Goal: Task Accomplishment & Management: Use online tool/utility

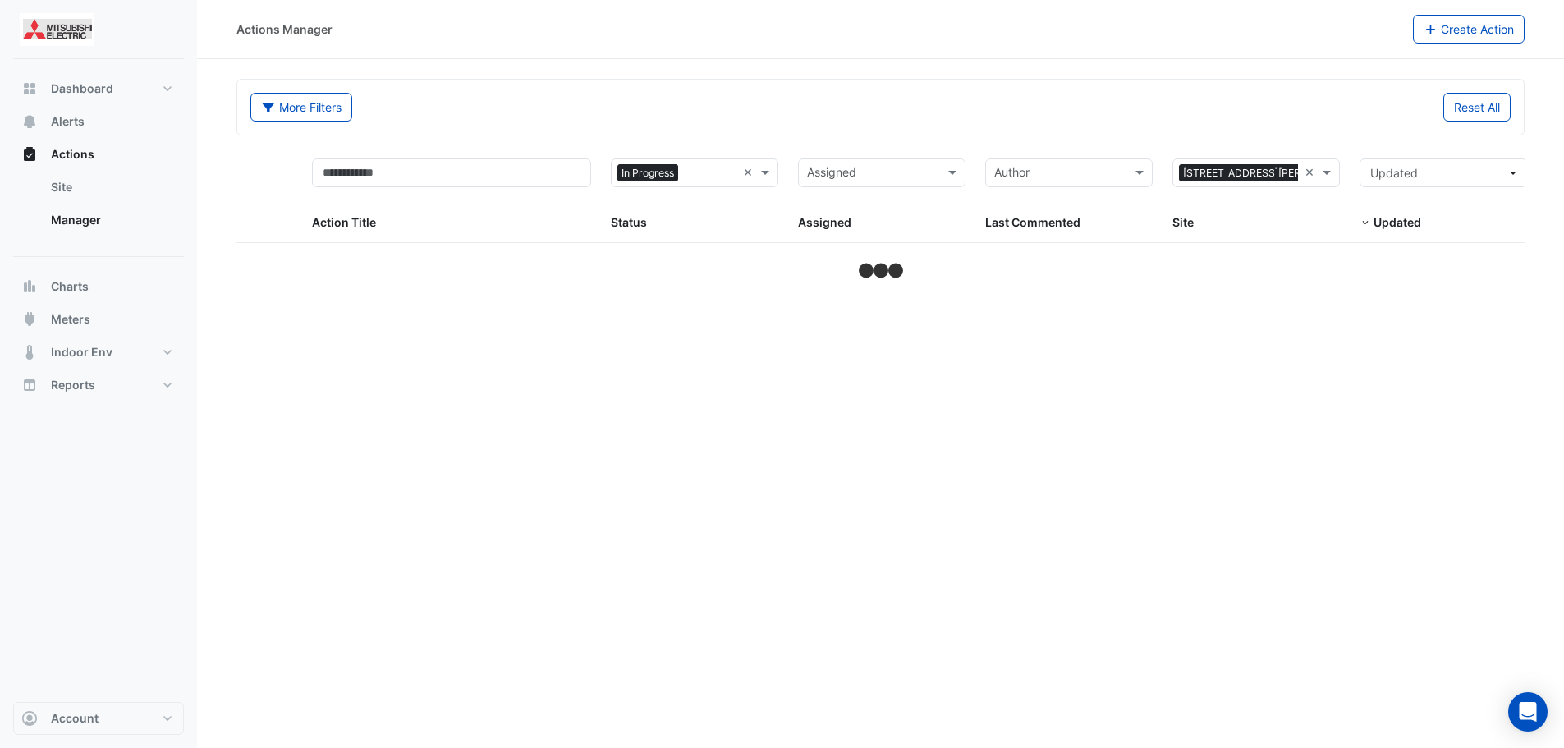
select select "***"
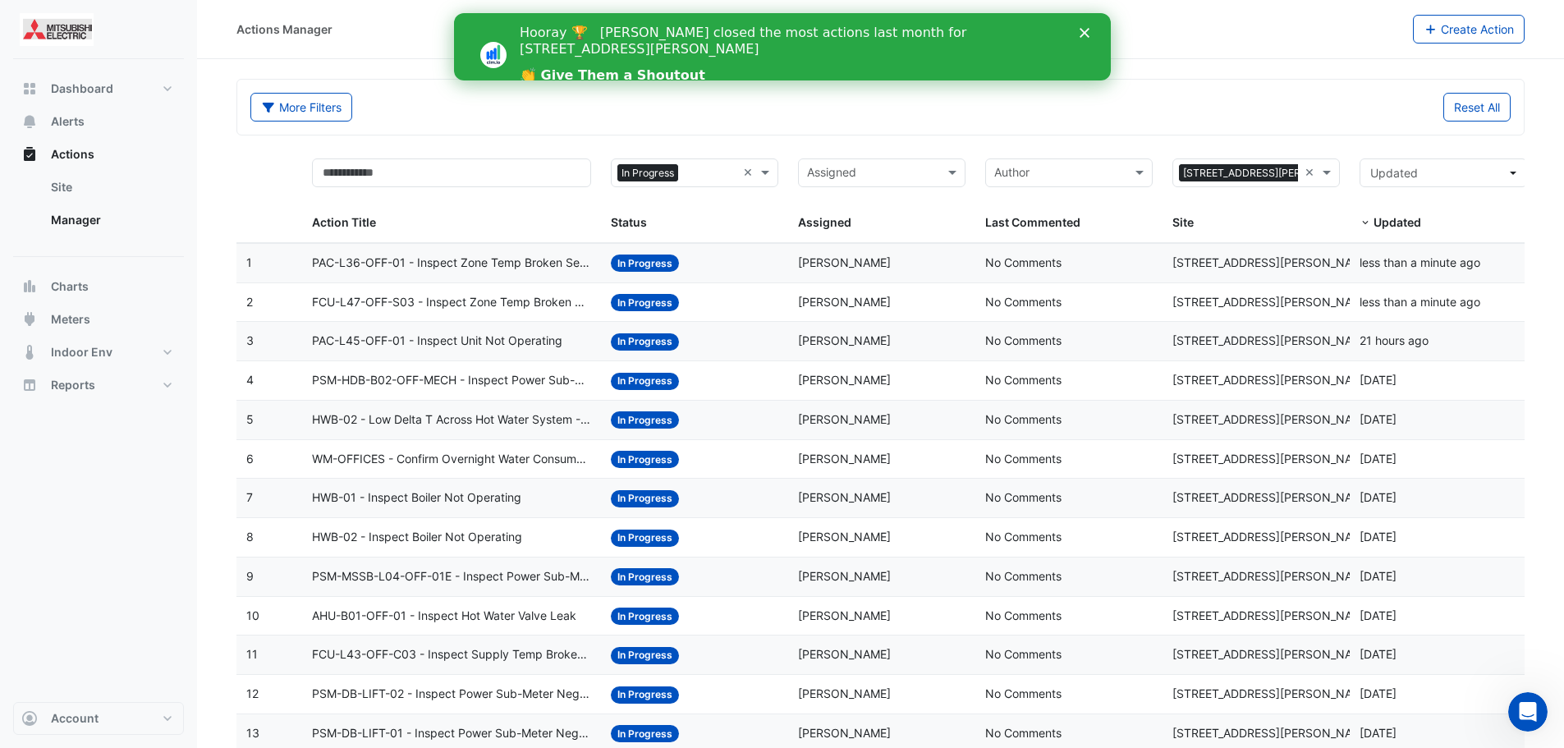
click at [1083, 29] on icon "Close" at bounding box center [1084, 33] width 10 height 10
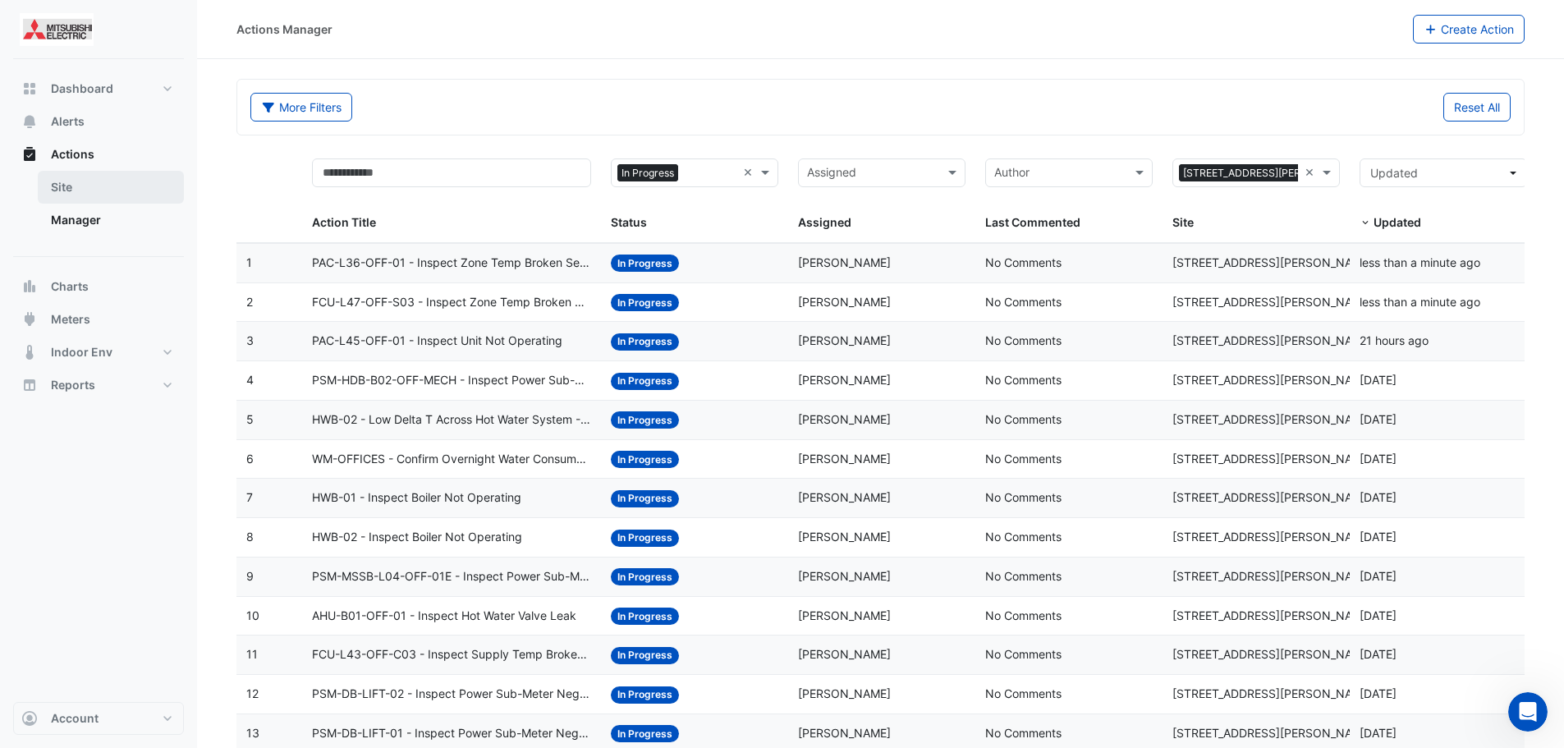
click at [99, 186] on link "Site" at bounding box center [111, 187] width 146 height 33
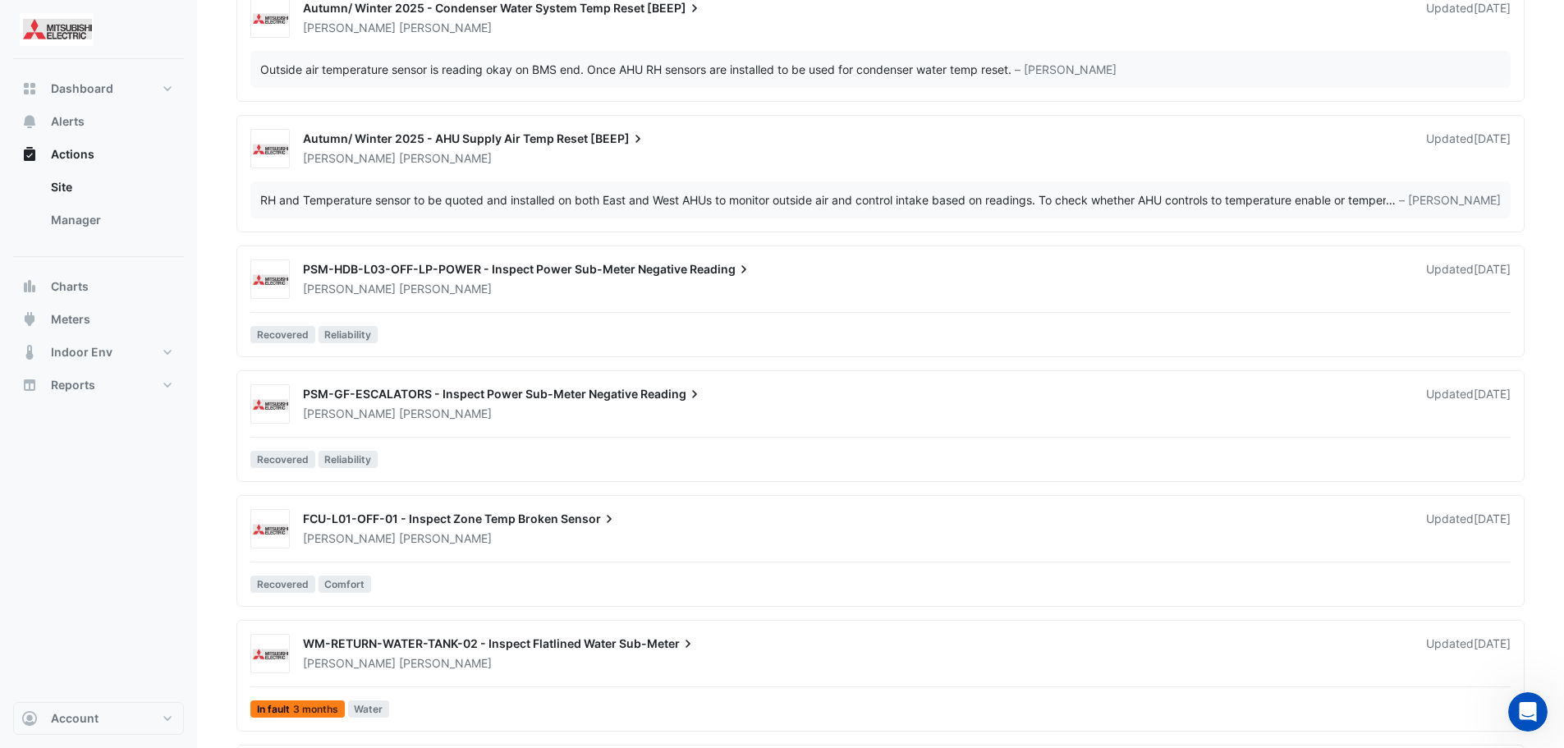
scroll to position [3613, 0]
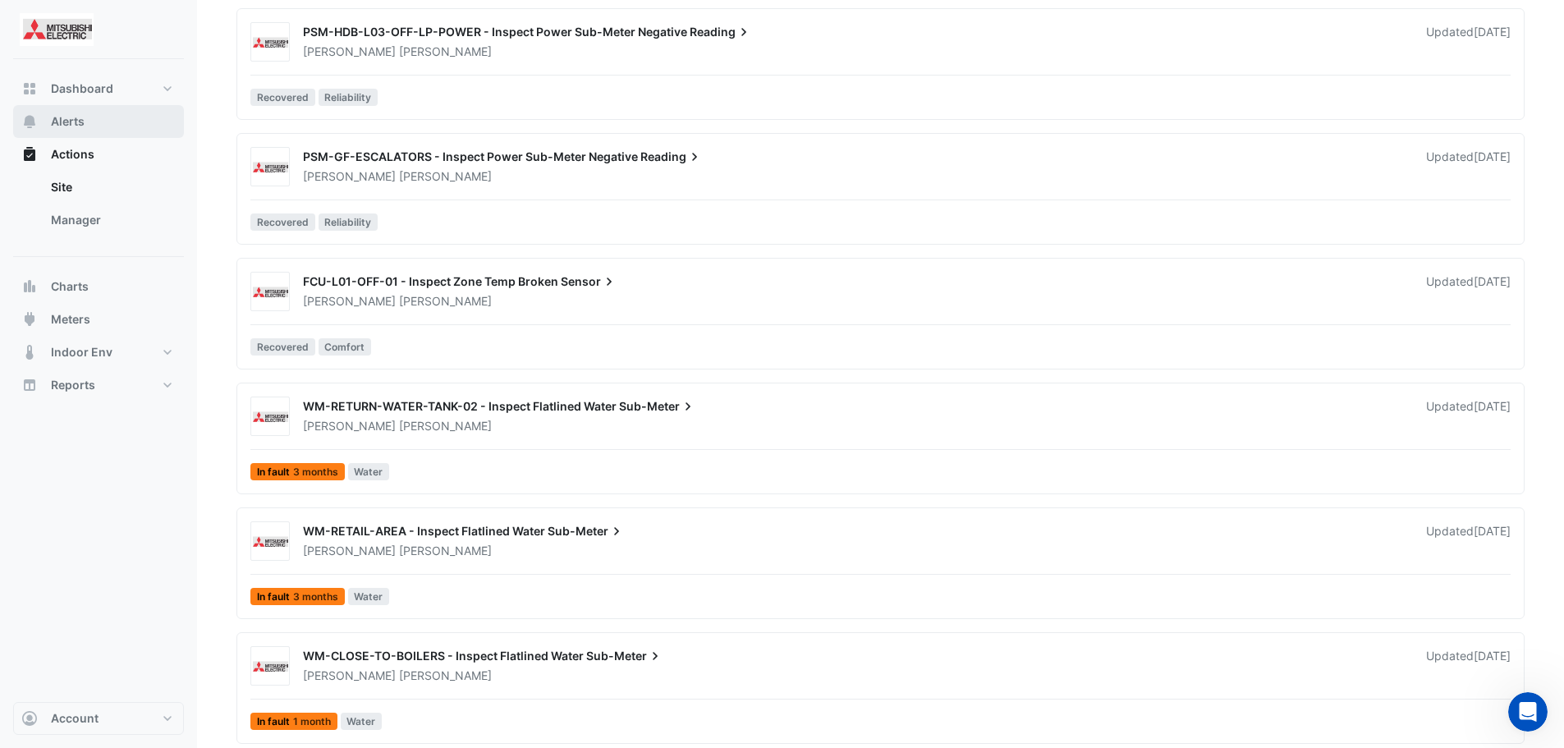
click at [100, 125] on button "Alerts" at bounding box center [98, 121] width 171 height 33
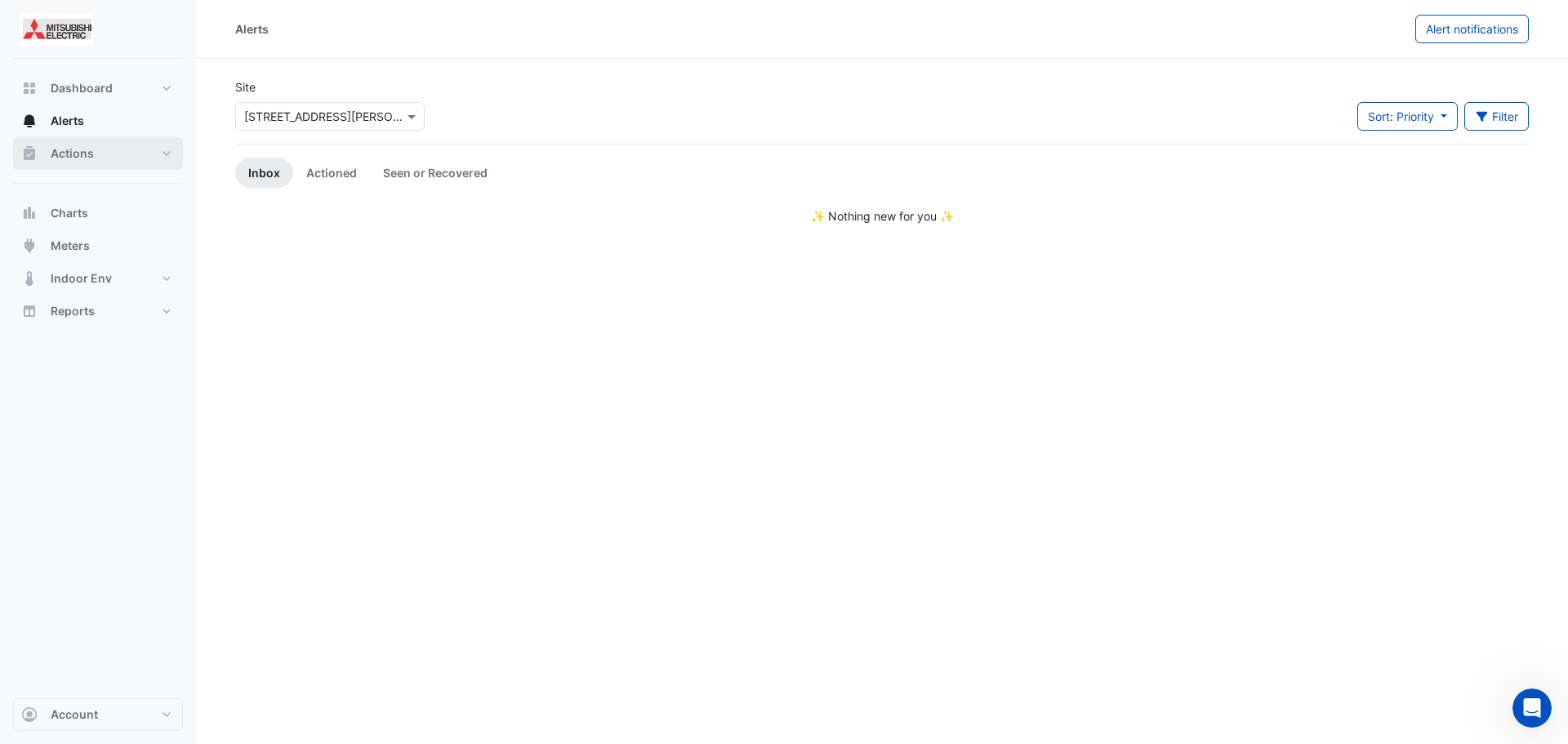
click at [98, 153] on button "Actions" at bounding box center [97, 153] width 170 height 33
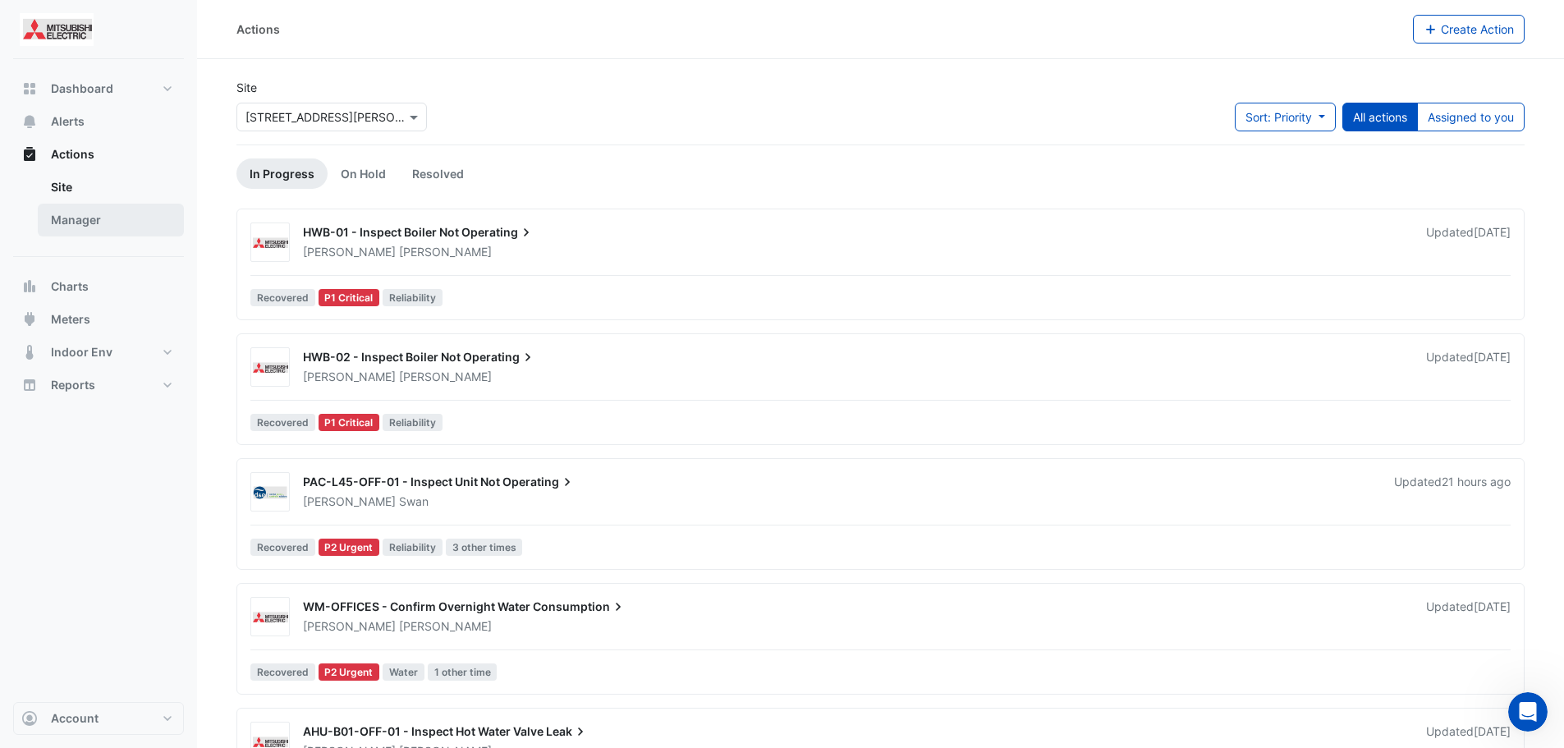
click at [76, 213] on link "Manager" at bounding box center [111, 220] width 146 height 33
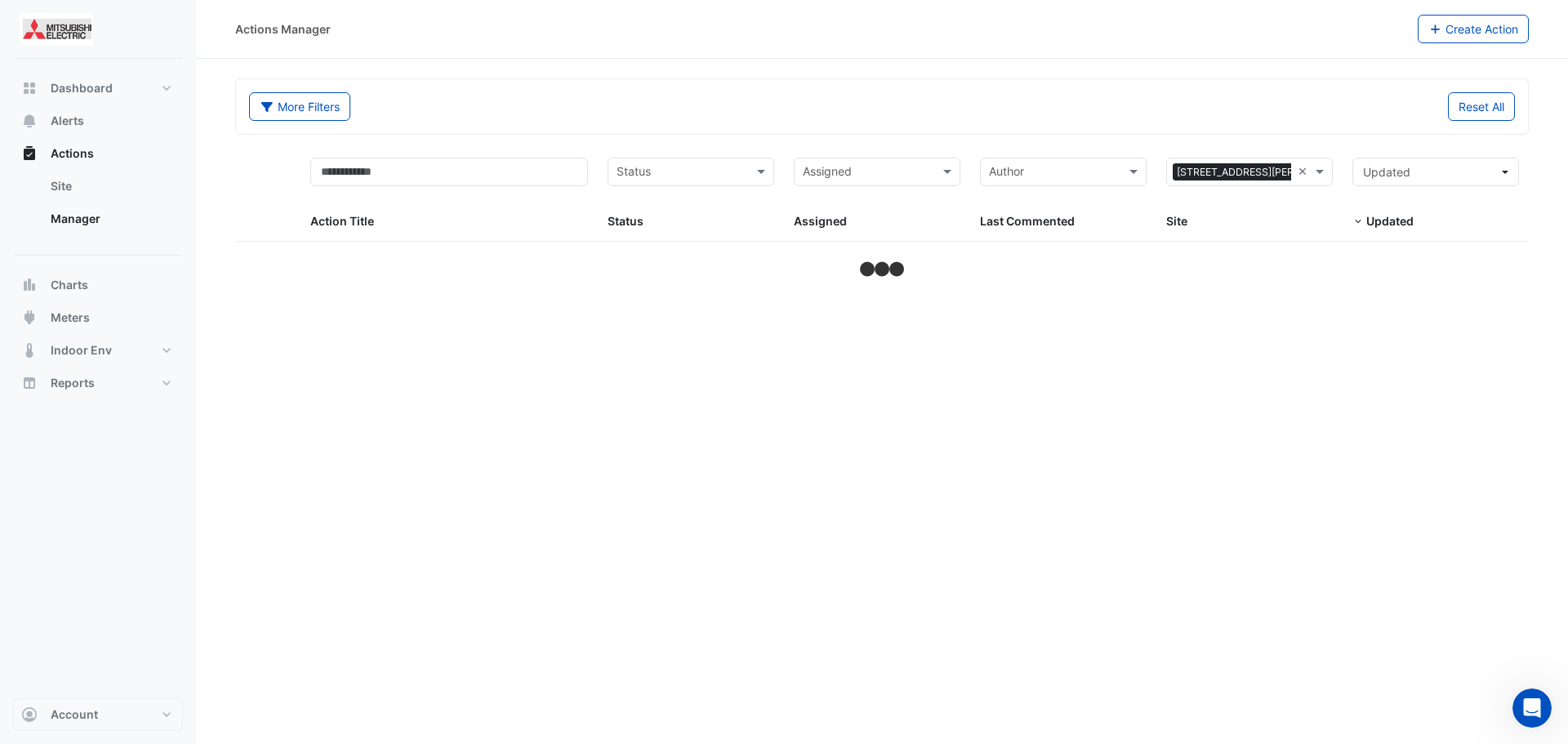
select select "***"
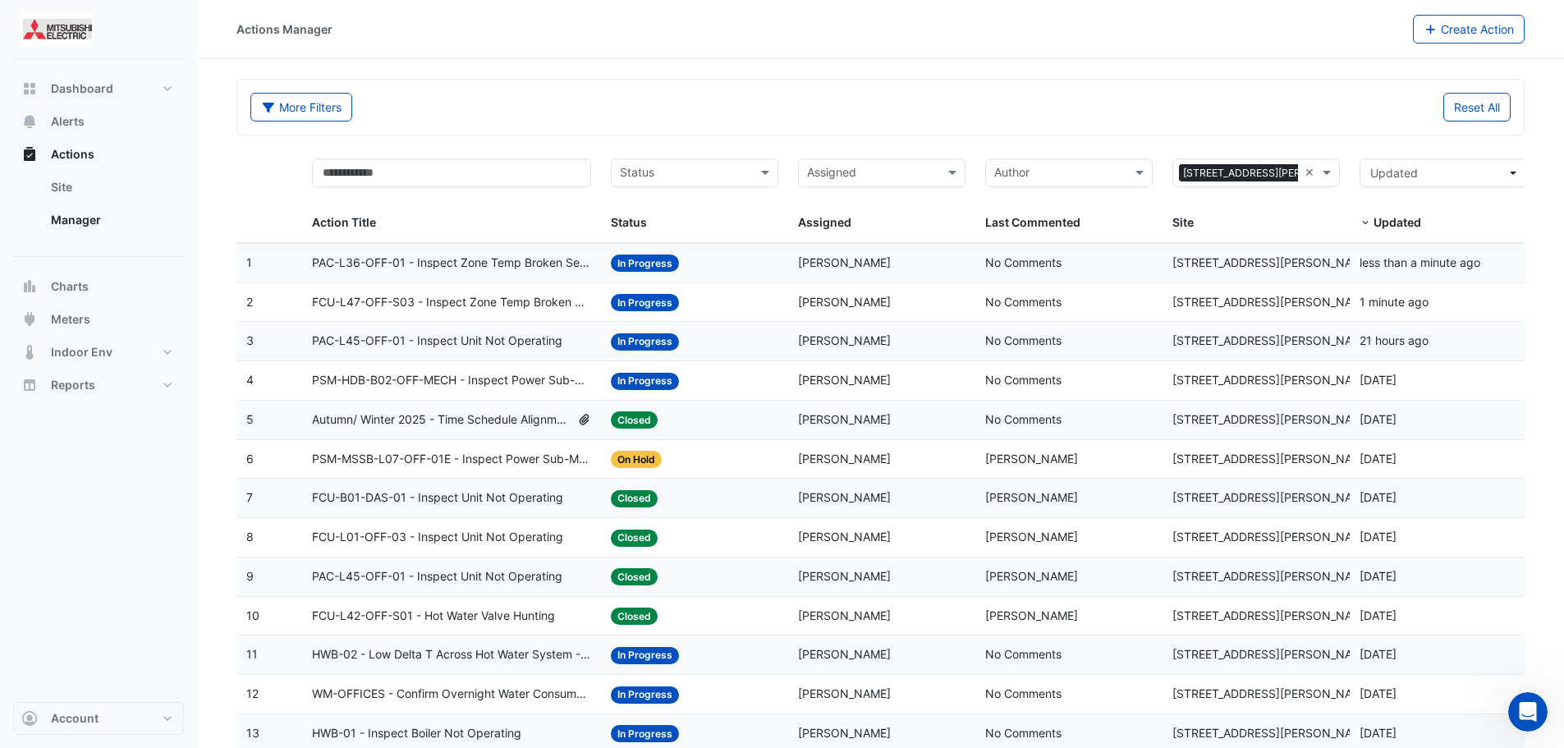
click at [851, 163] on div "Assigned" at bounding box center [868, 173] width 139 height 26
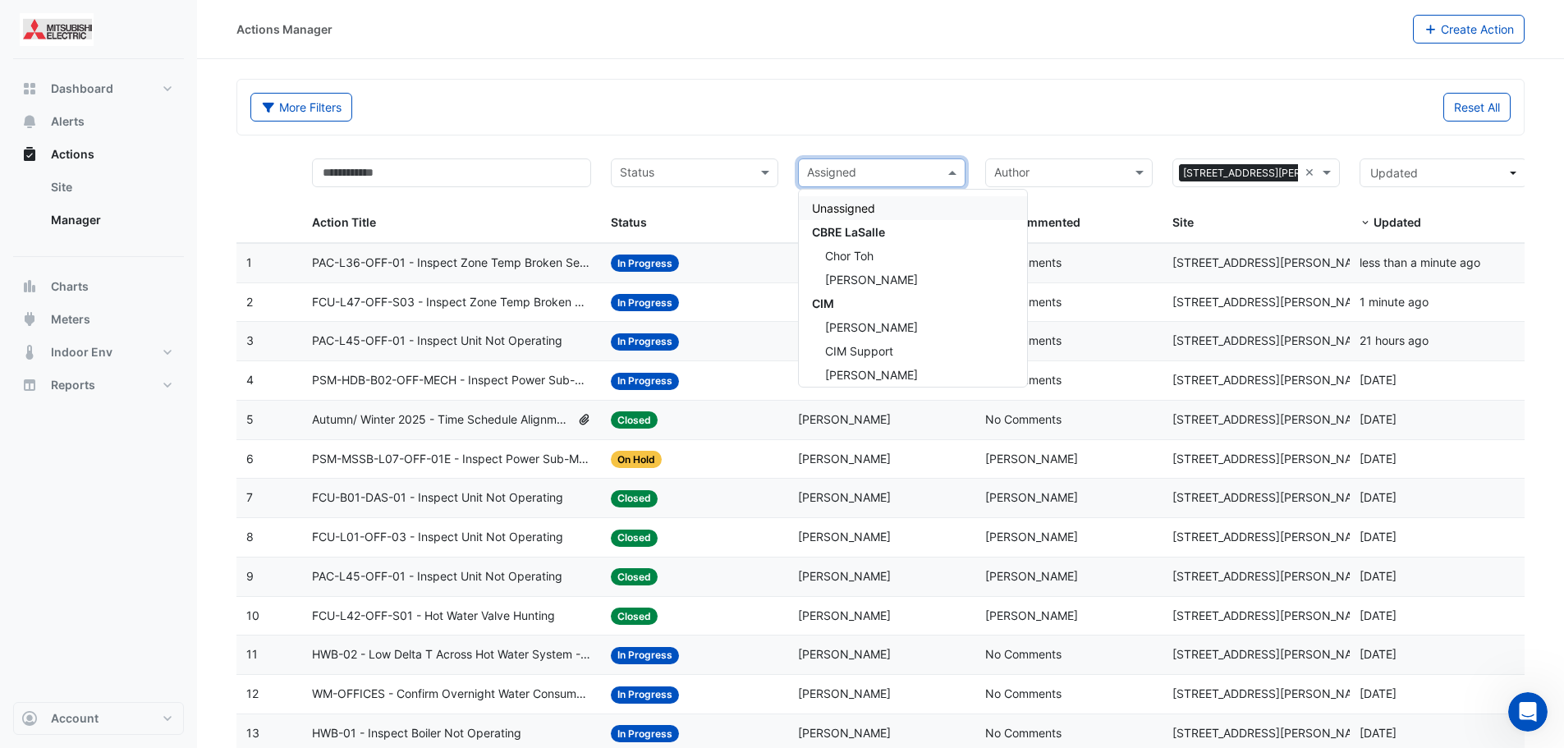
click at [851, 163] on div "Assigned" at bounding box center [868, 173] width 139 height 26
click at [663, 172] on input "text" at bounding box center [685, 174] width 131 height 19
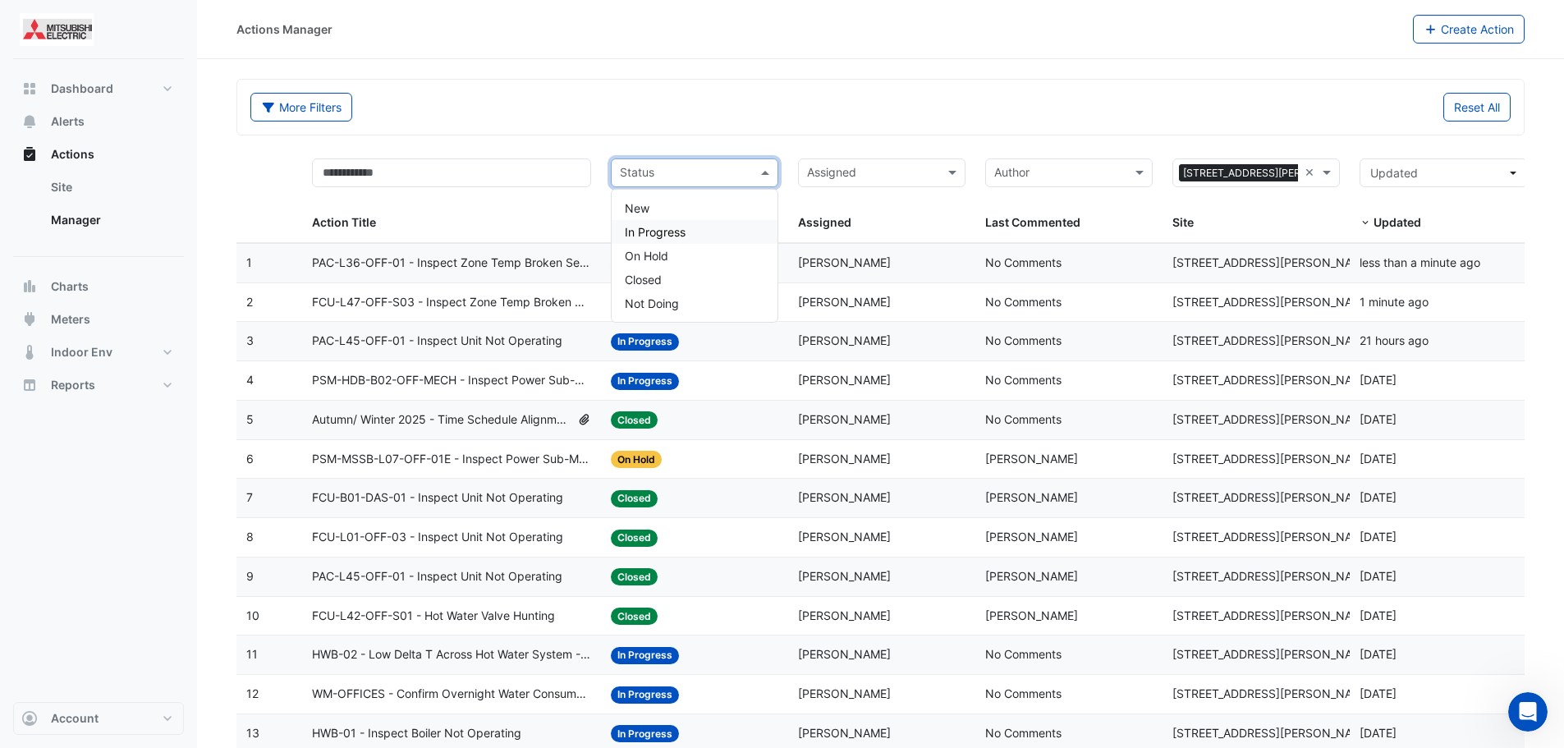
click at [680, 237] on span "In Progress" at bounding box center [655, 232] width 61 height 14
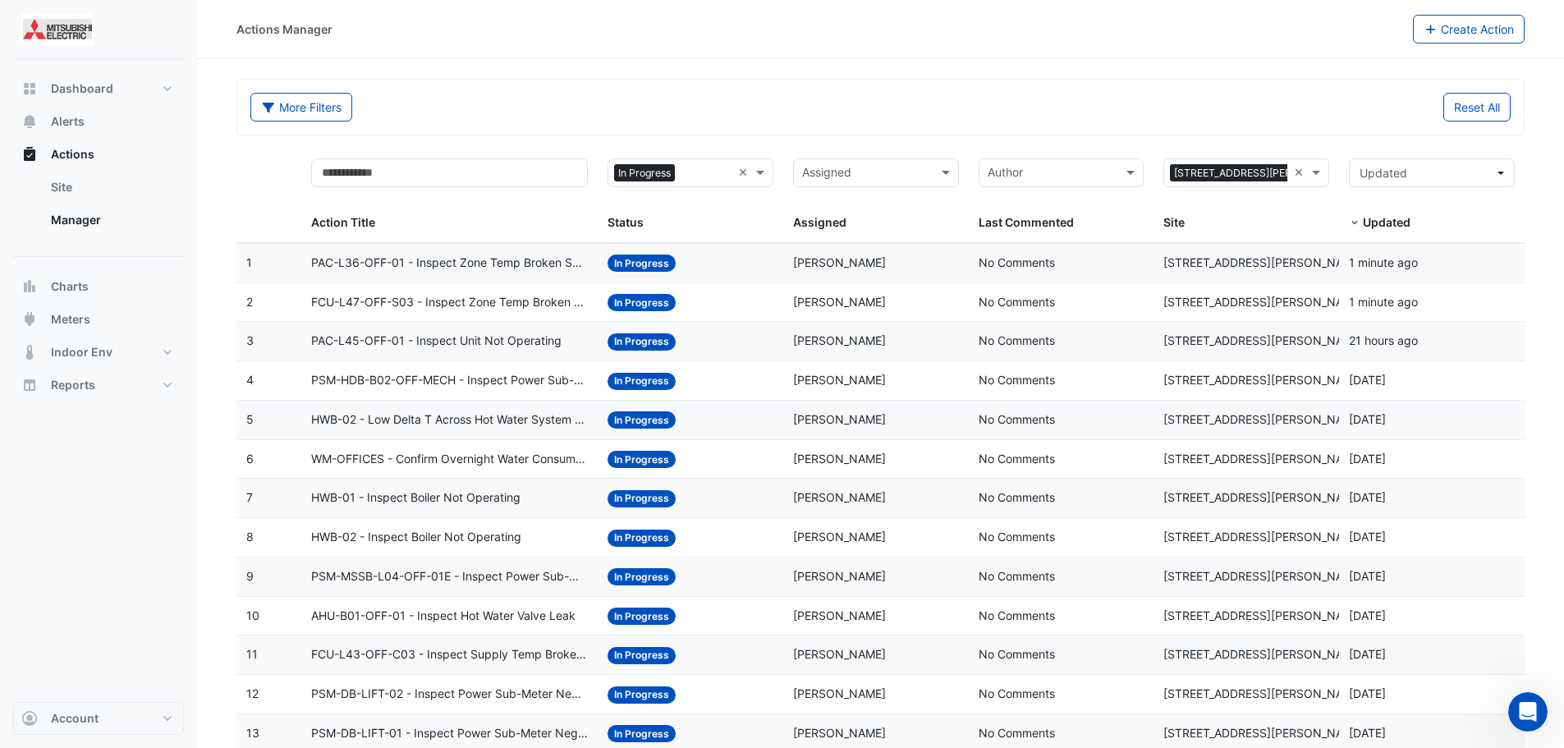
click at [539, 270] on span "PAC-L36-OFF-01 - Inspect Zone Temp Broken Sensor" at bounding box center [449, 263] width 277 height 19
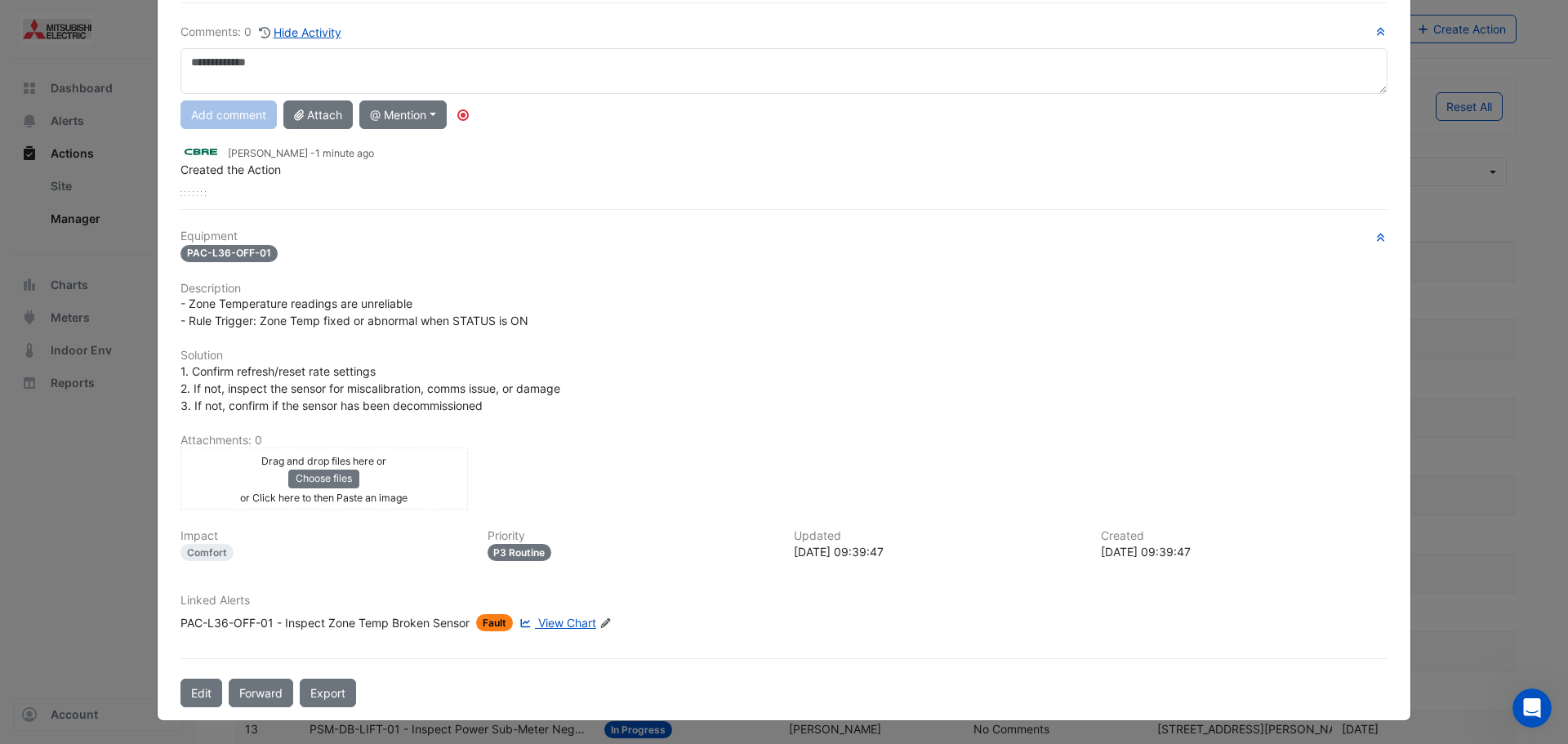
scroll to position [144, 0]
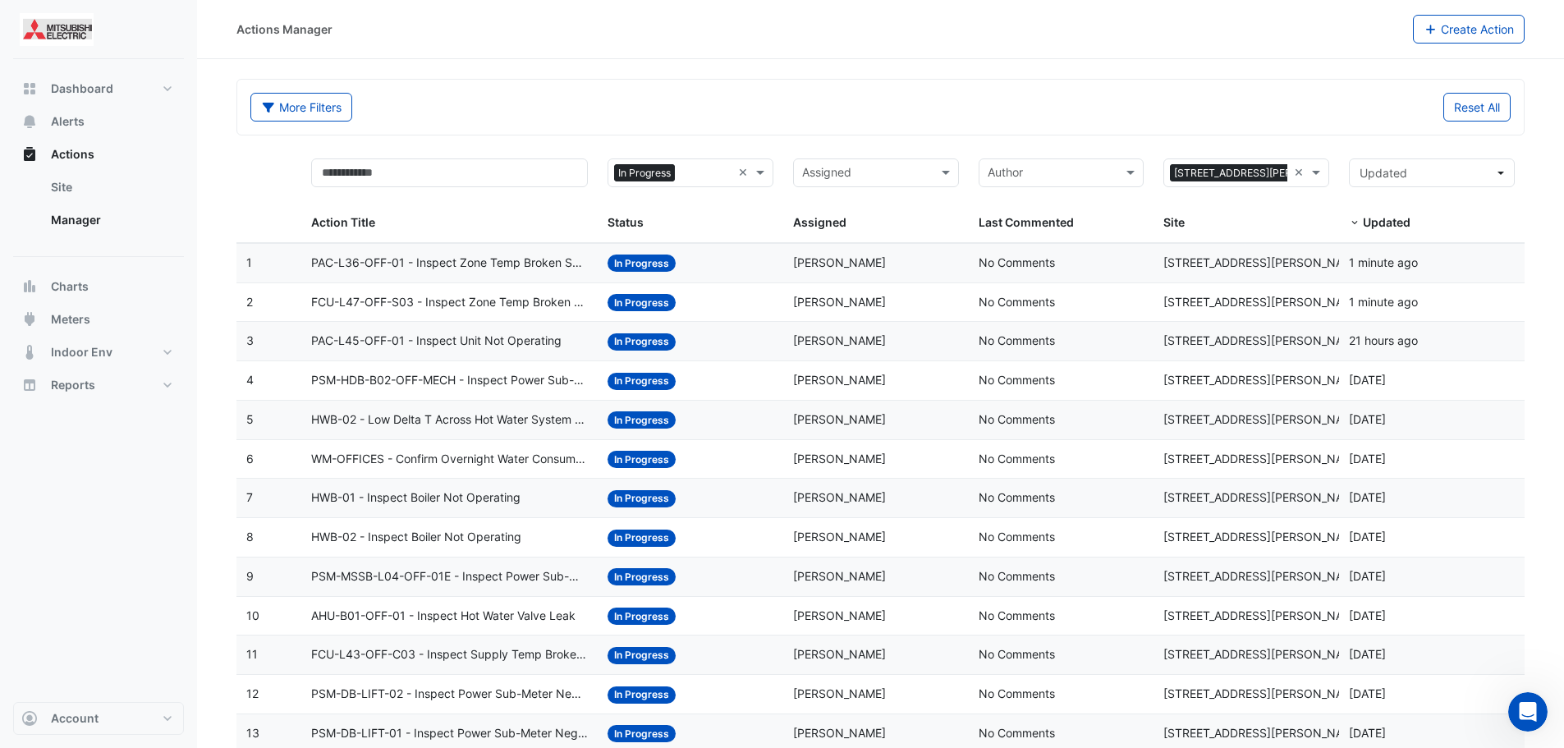
click at [393, 264] on span "PAC-L36-OFF-01 - Inspect Zone Temp Broken Sensor" at bounding box center [449, 263] width 277 height 19
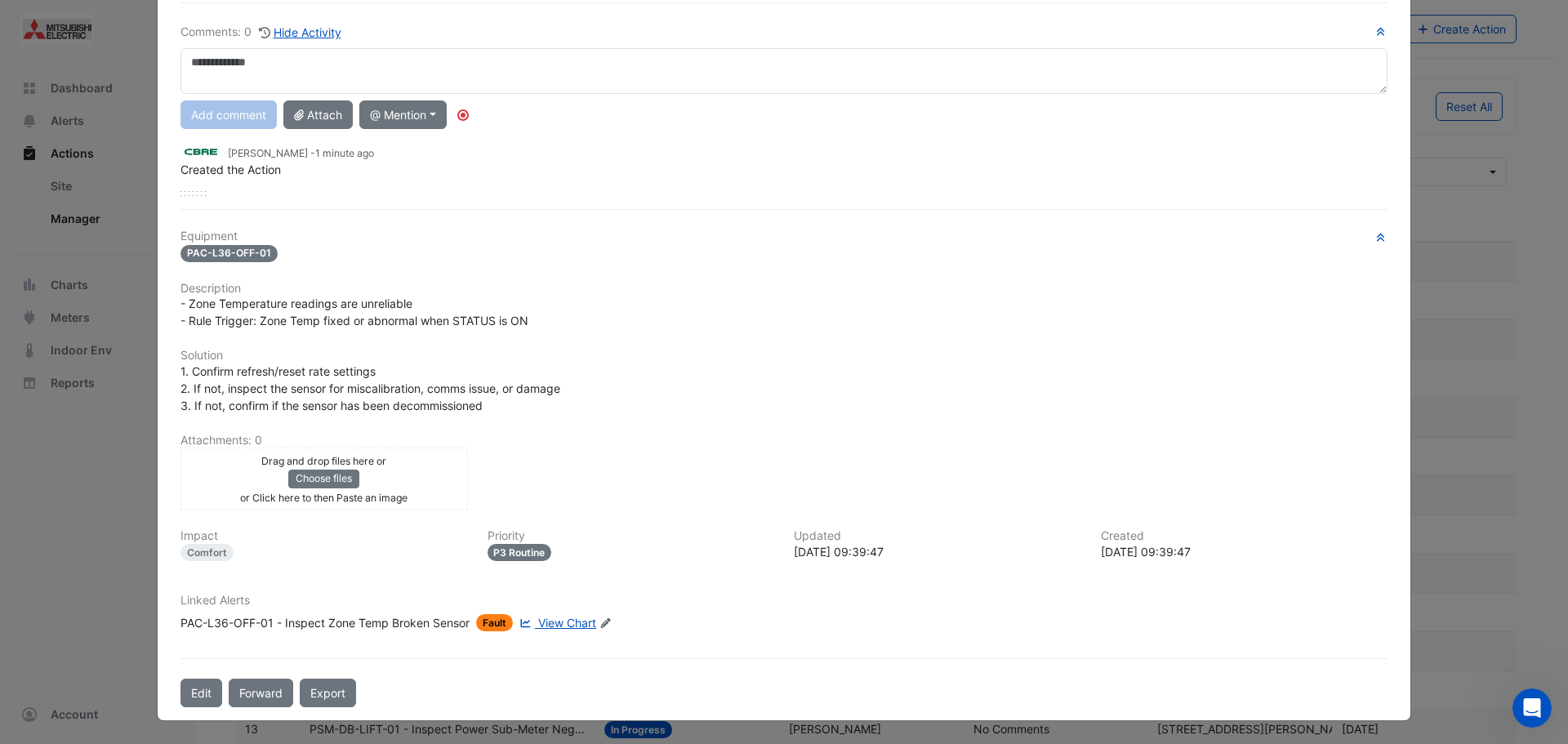
click at [582, 619] on span "View Chart" at bounding box center [567, 623] width 58 height 14
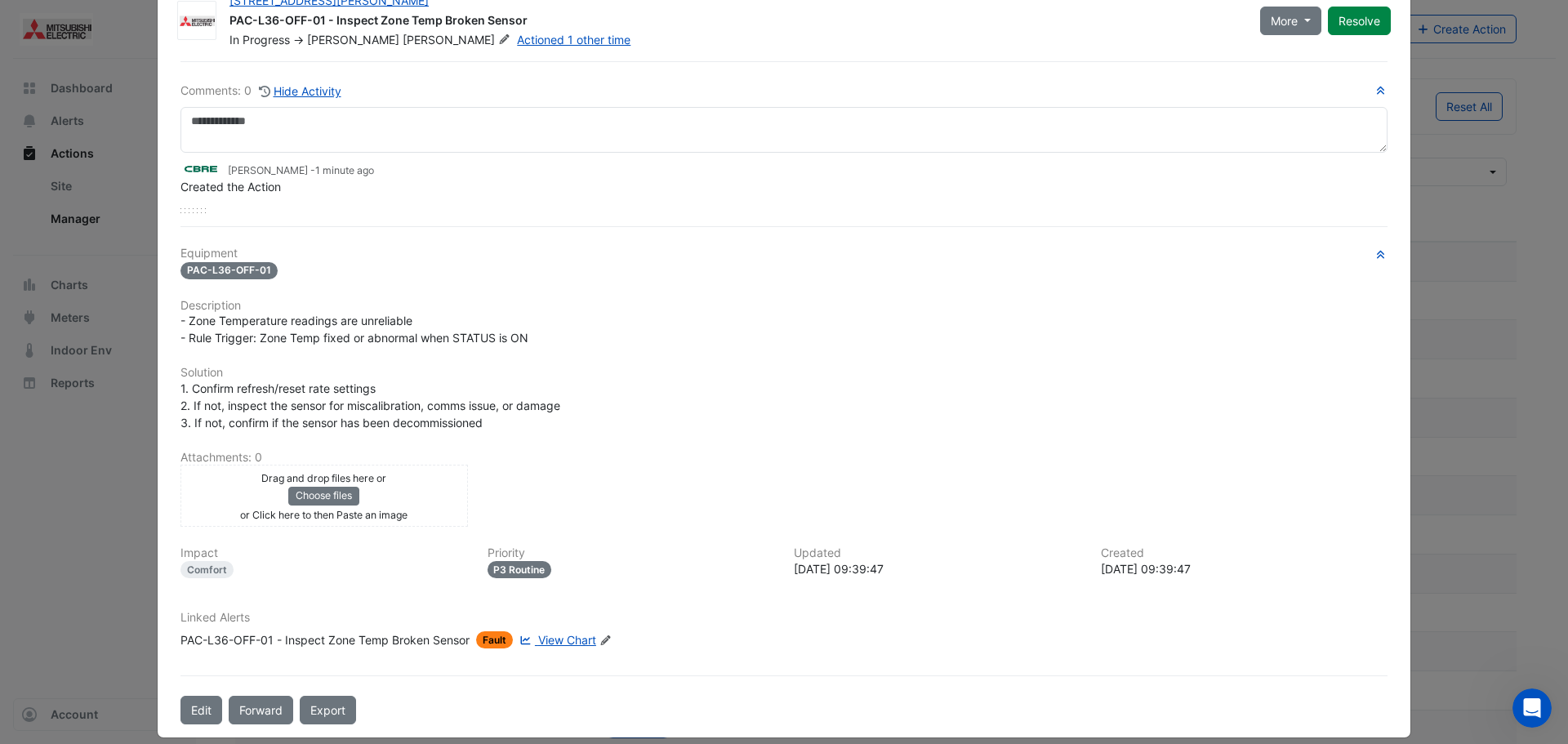
scroll to position [0, 0]
